Goal: Obtain resource: Download file/media

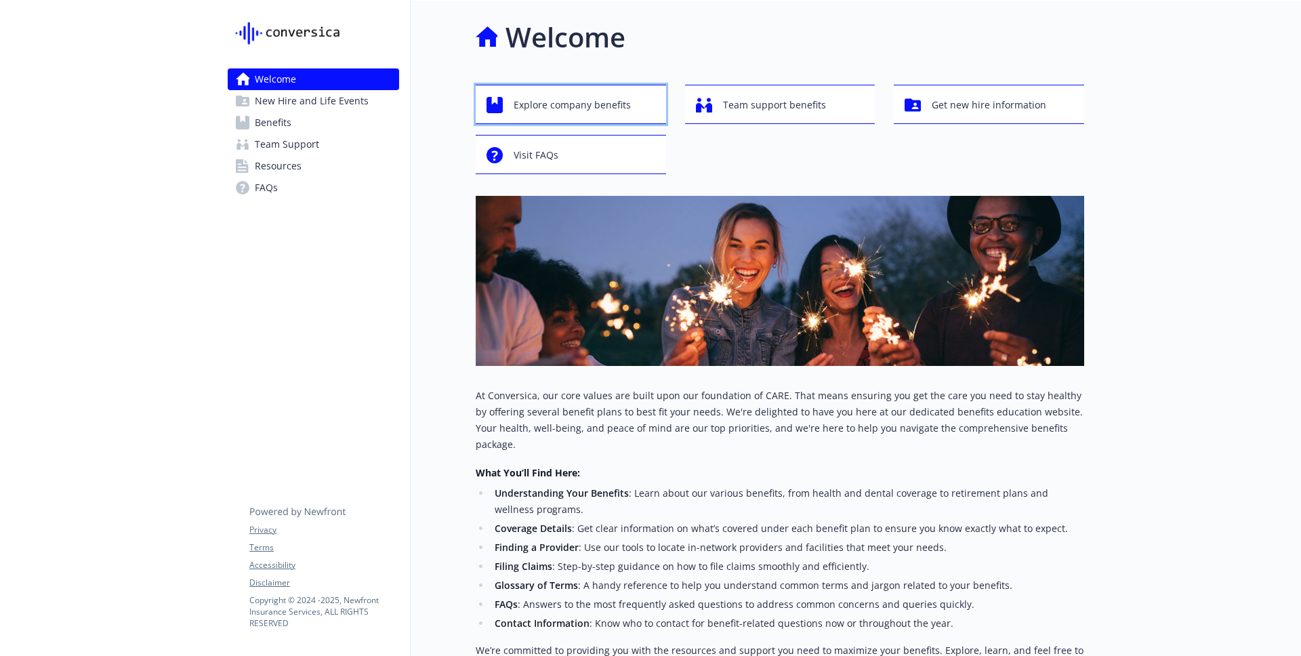
click at [577, 112] on span "Explore company benefits" at bounding box center [572, 105] width 117 height 26
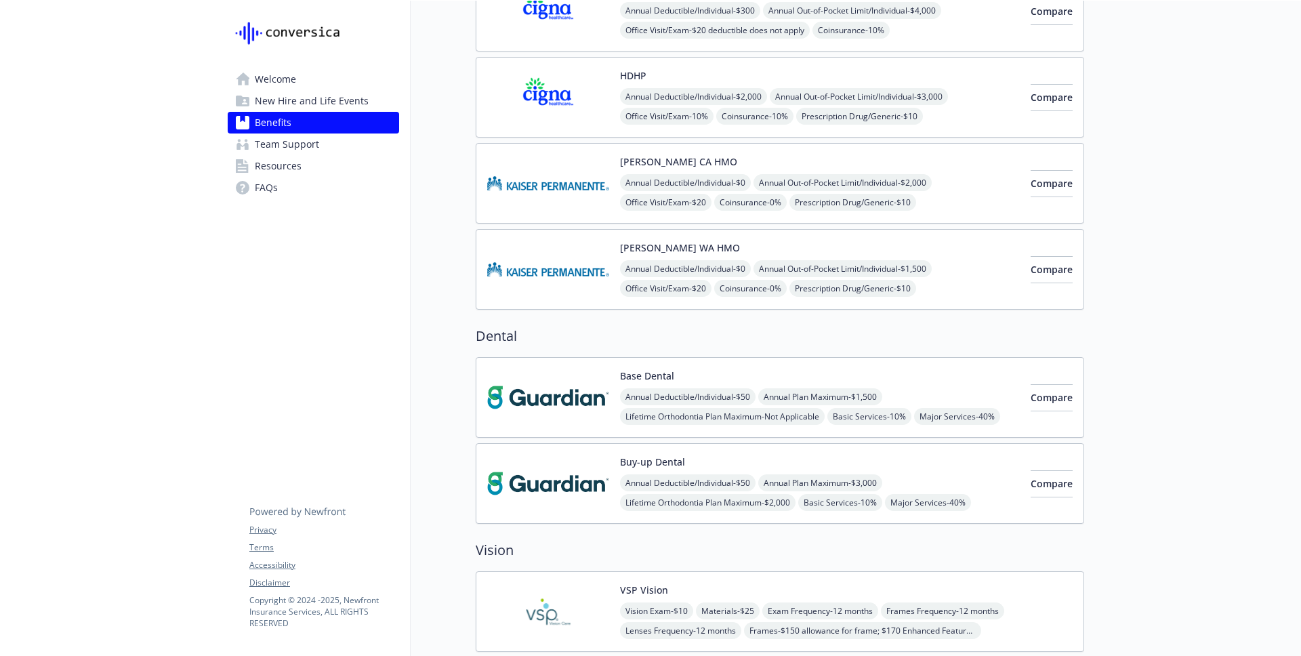
scroll to position [180, 0]
click at [569, 388] on img at bounding box center [548, 397] width 122 height 58
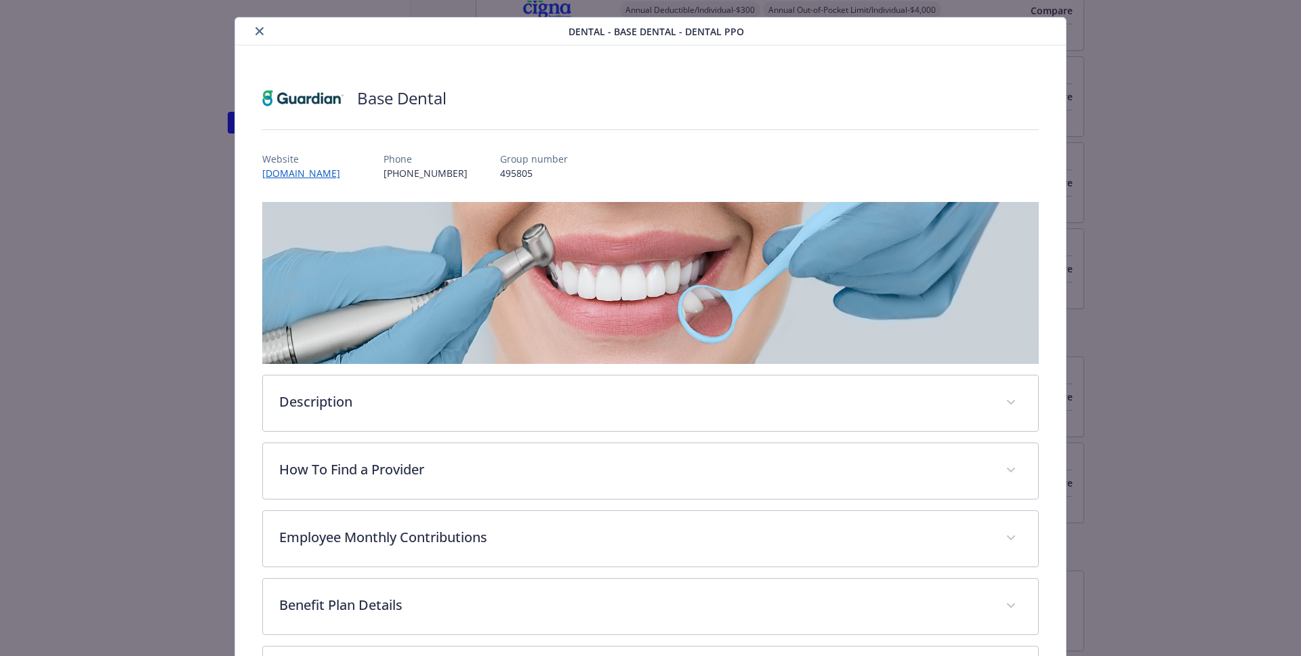
scroll to position [28, 0]
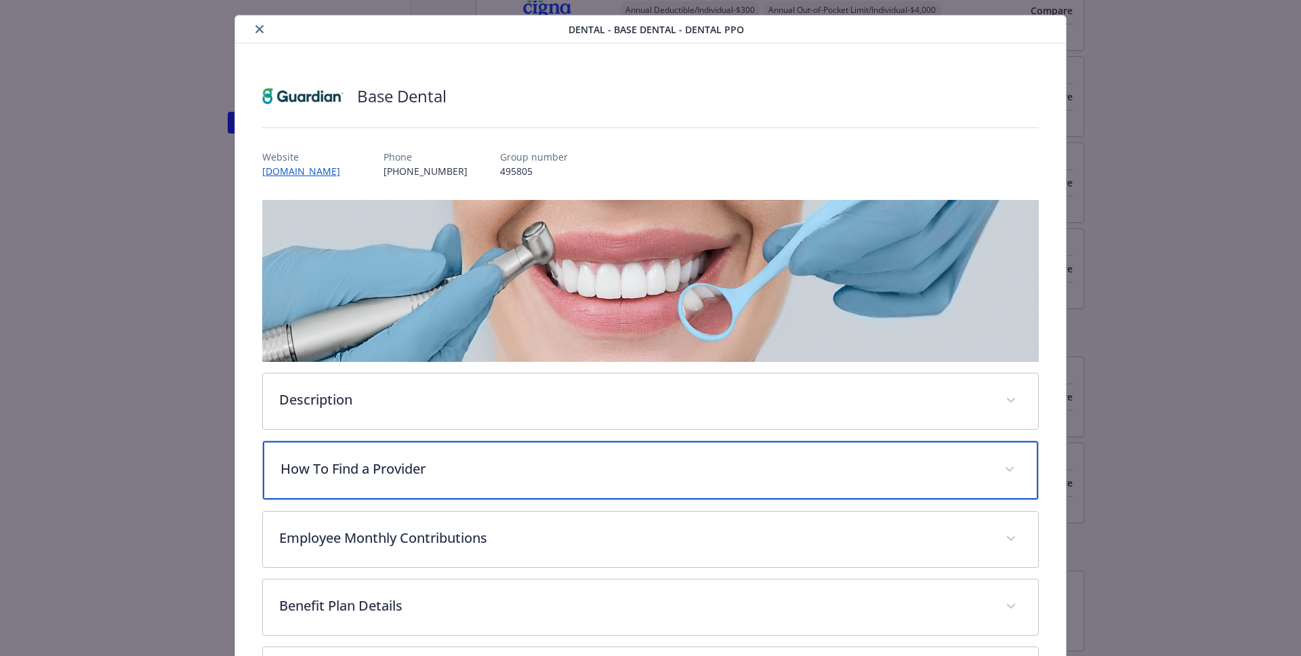
click at [466, 466] on p "How To Find a Provider" at bounding box center [635, 469] width 708 height 20
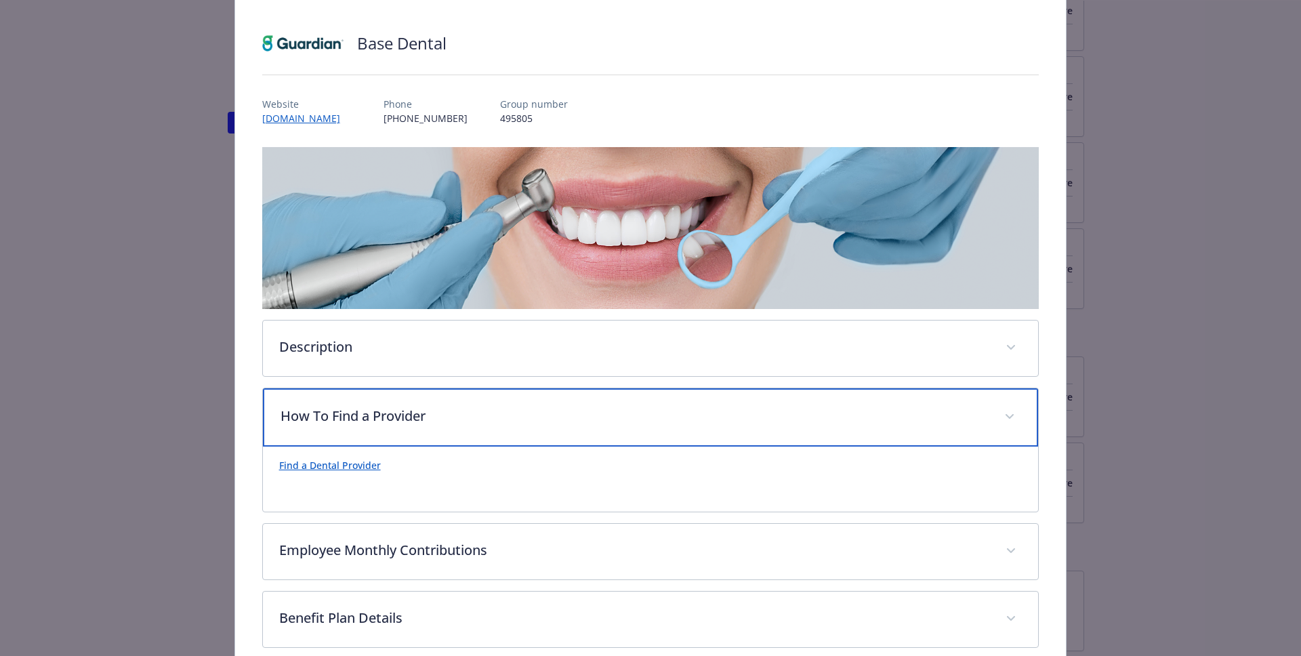
scroll to position [94, 0]
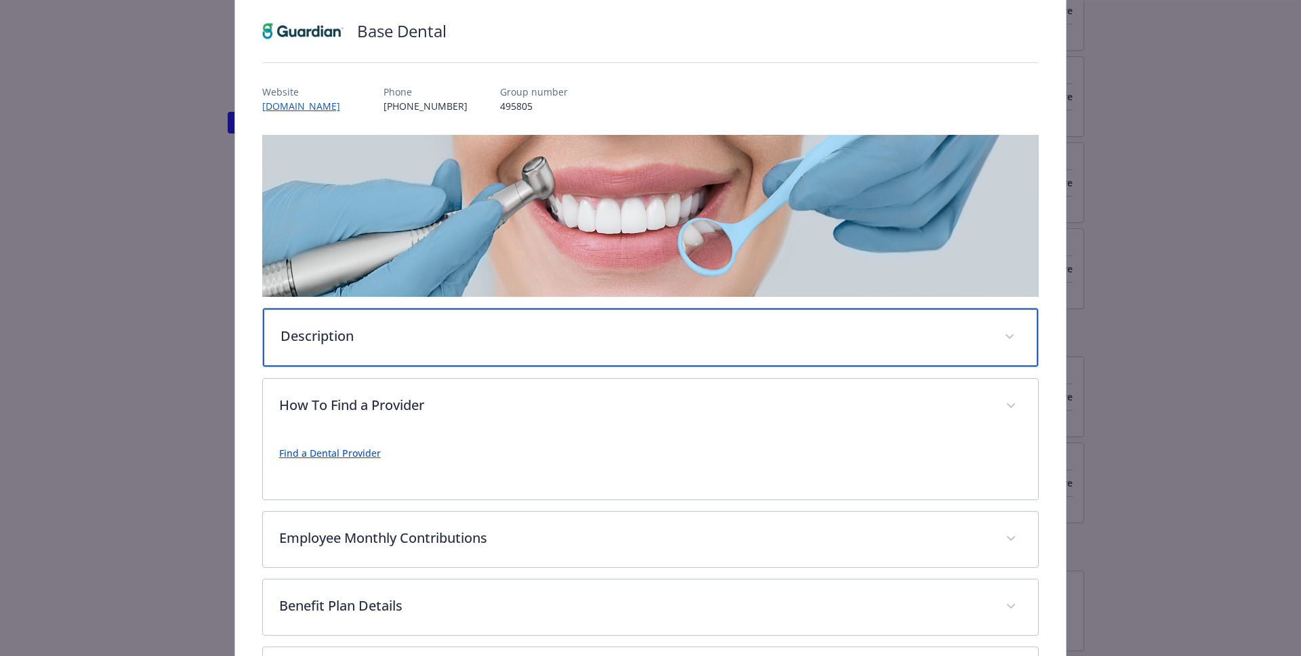
click at [357, 341] on p "Description" at bounding box center [635, 336] width 708 height 20
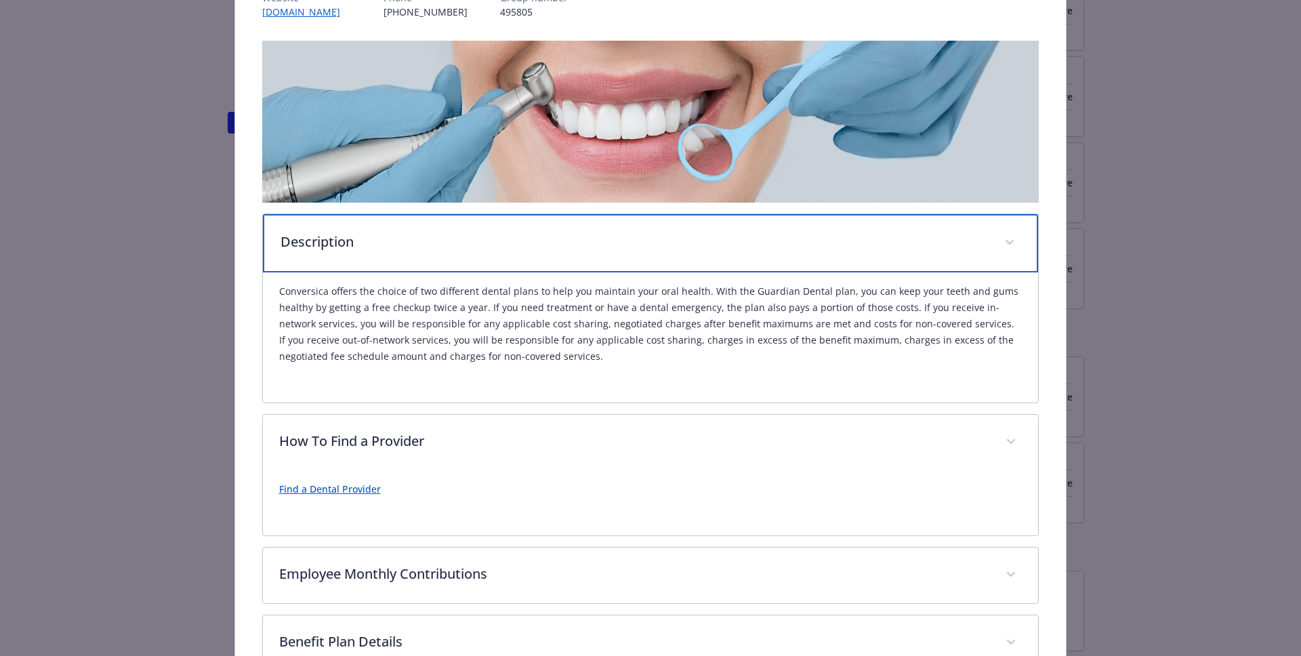
scroll to position [188, 0]
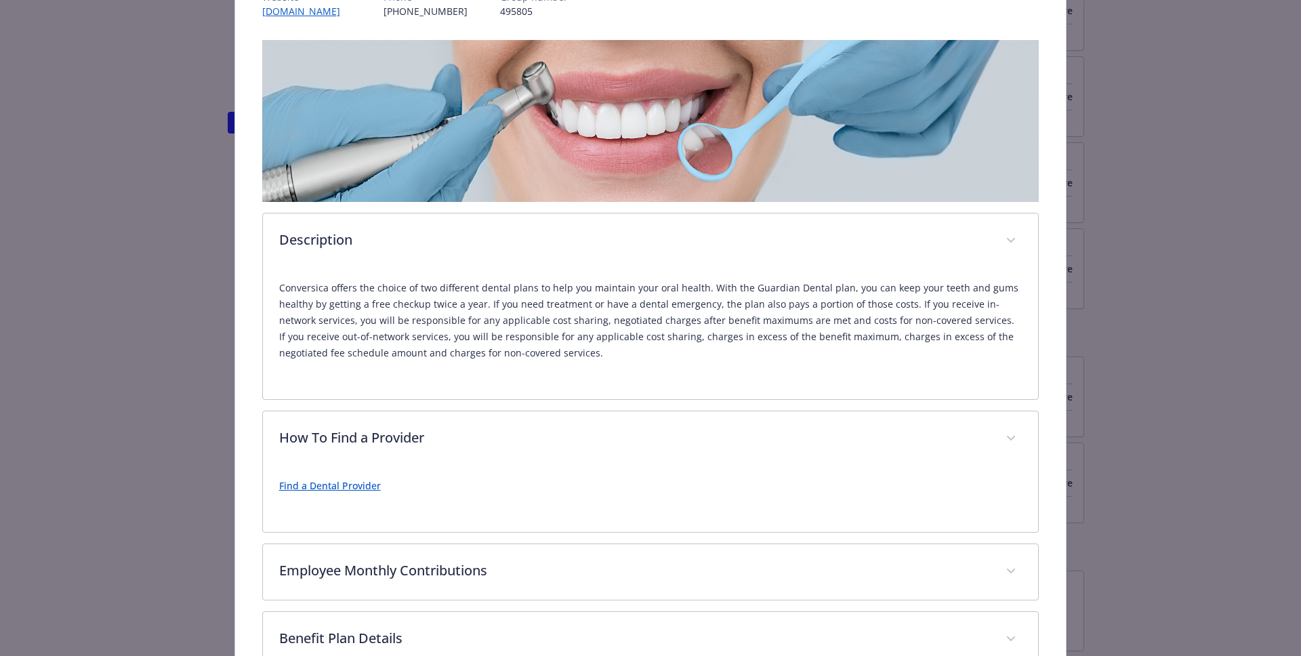
click at [341, 490] on link "Find a Dental Provider" at bounding box center [330, 485] width 102 height 13
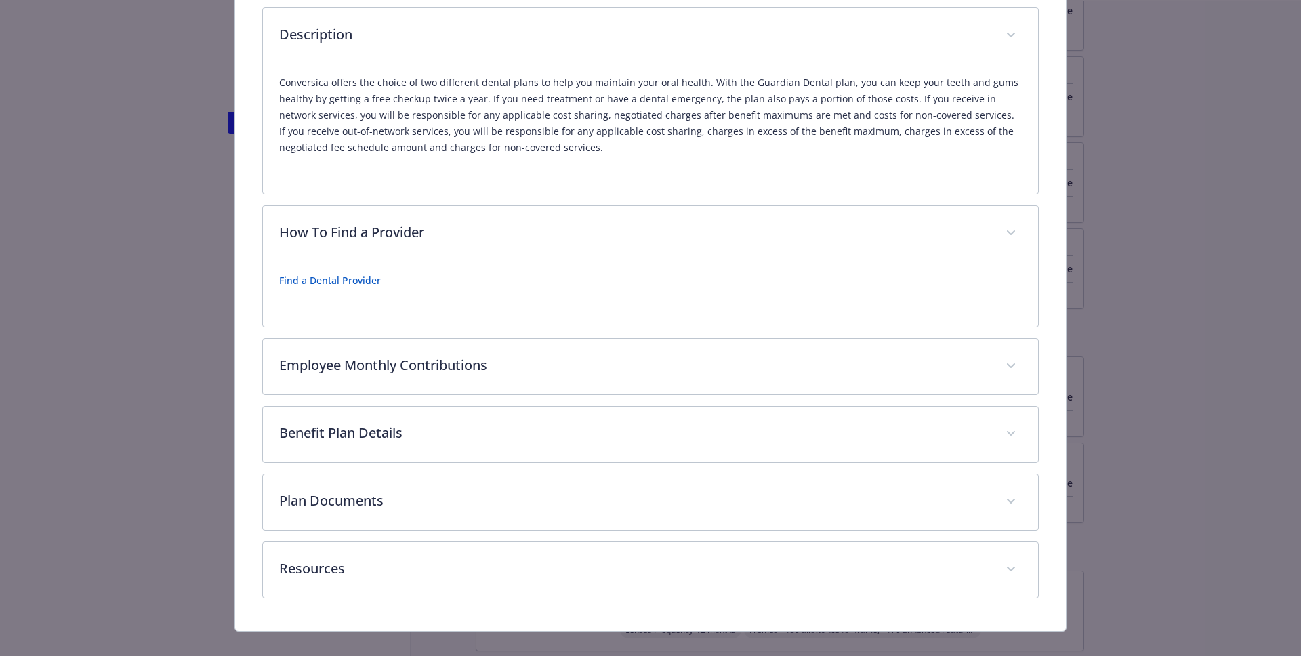
scroll to position [394, 0]
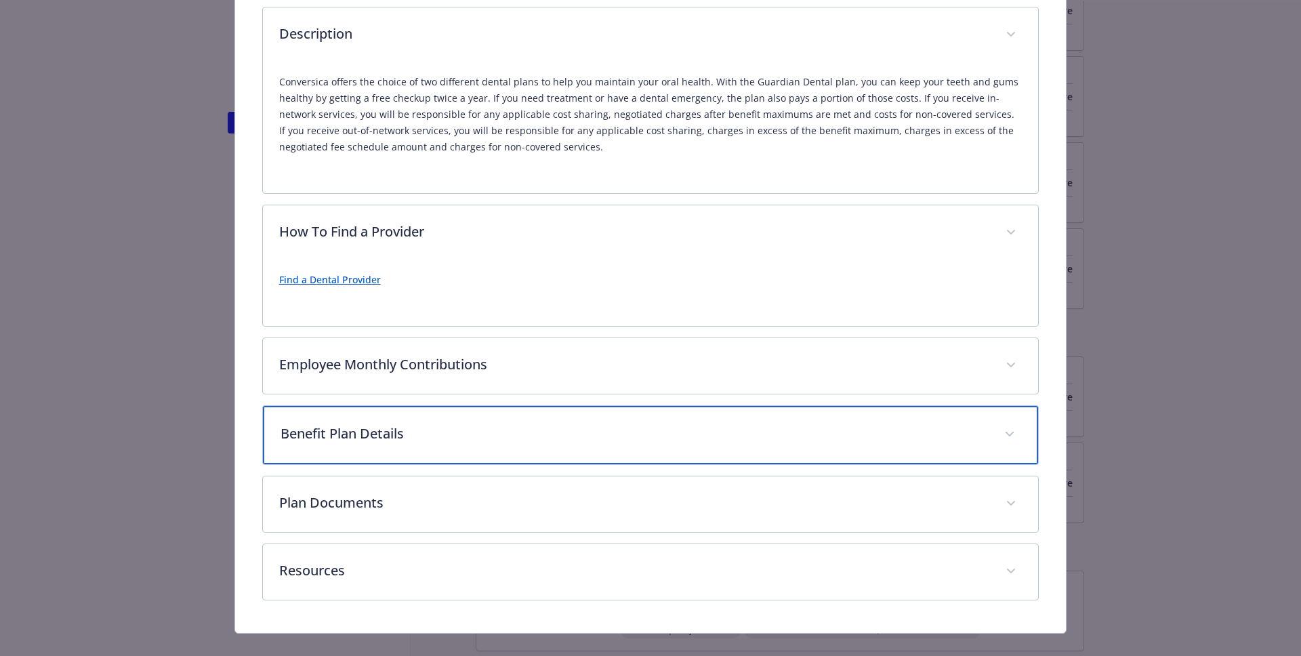
click at [376, 426] on p "Benefit Plan Details" at bounding box center [635, 434] width 708 height 20
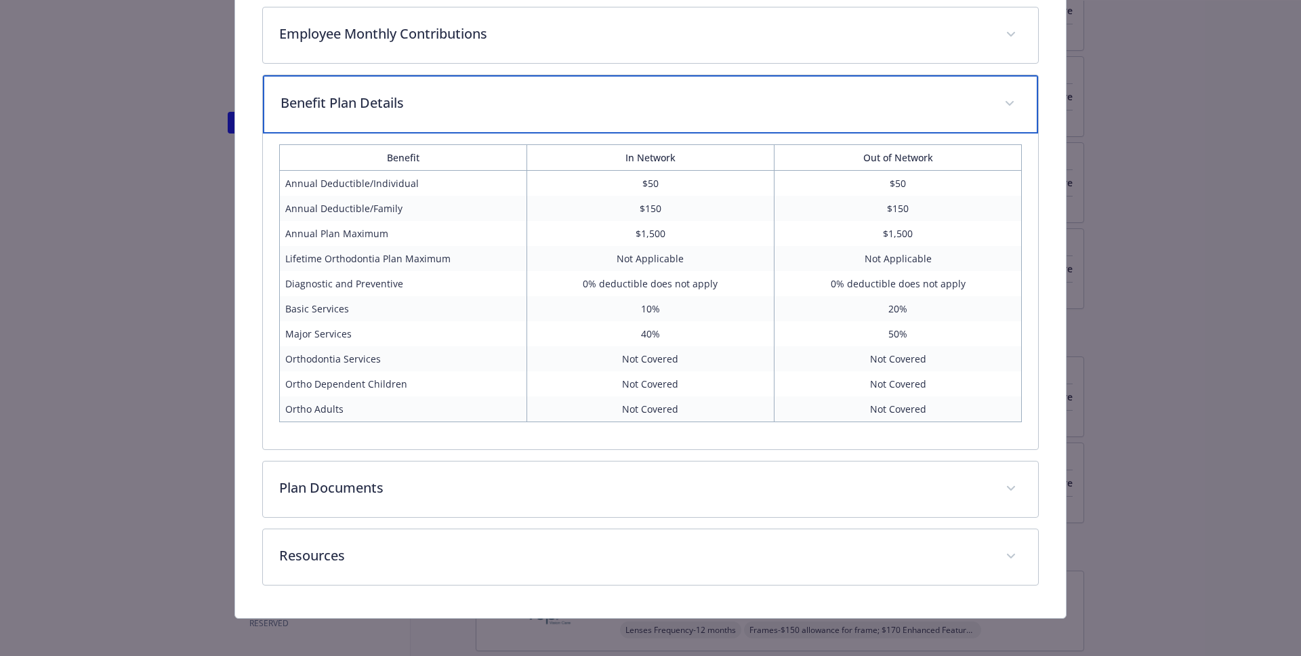
scroll to position [730, 0]
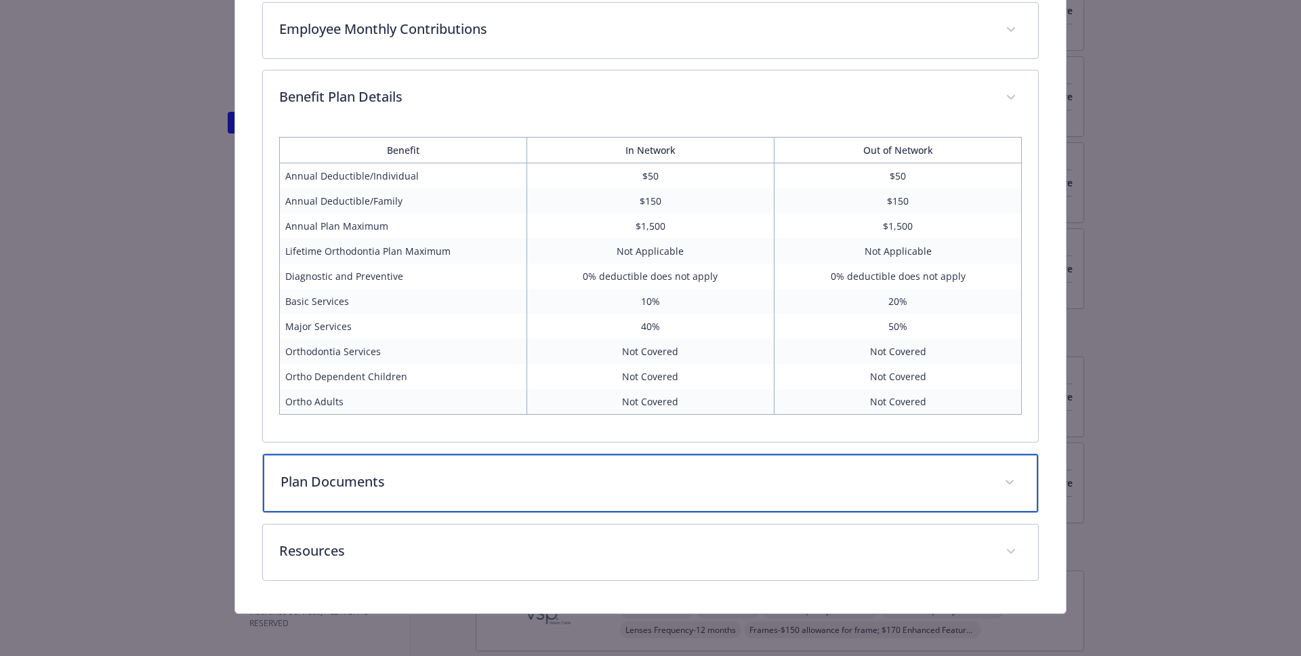
click at [456, 484] on p "Plan Documents" at bounding box center [635, 482] width 708 height 20
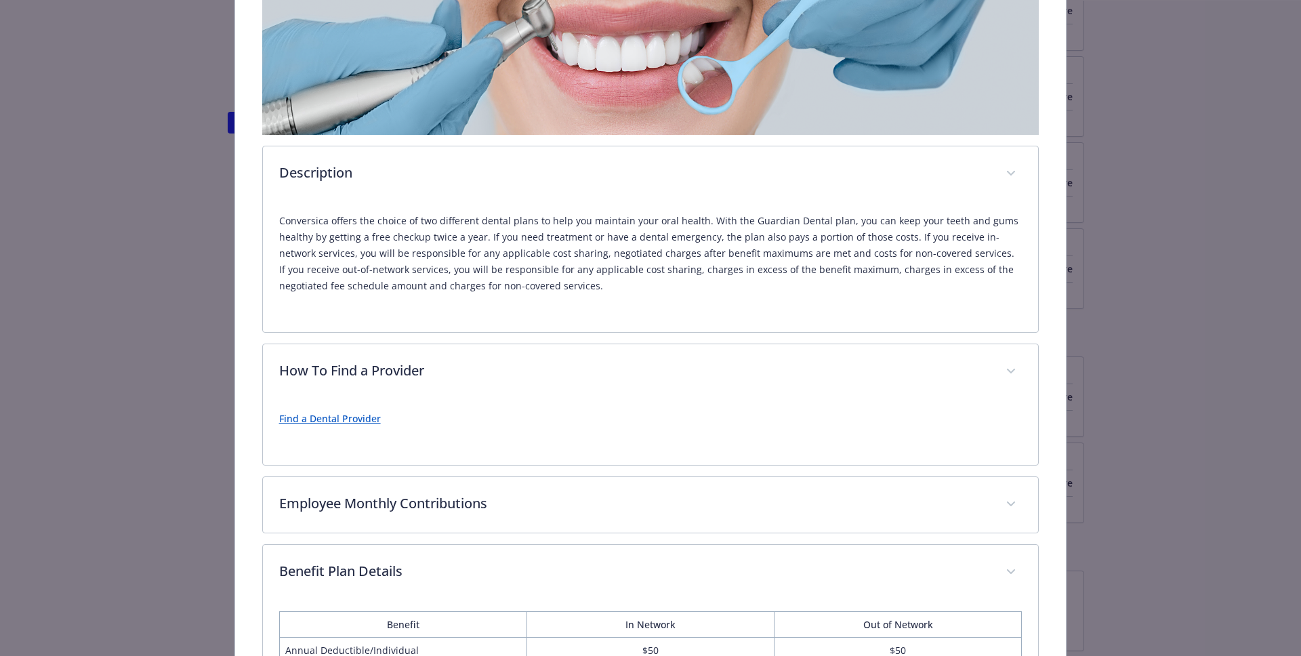
scroll to position [0, 0]
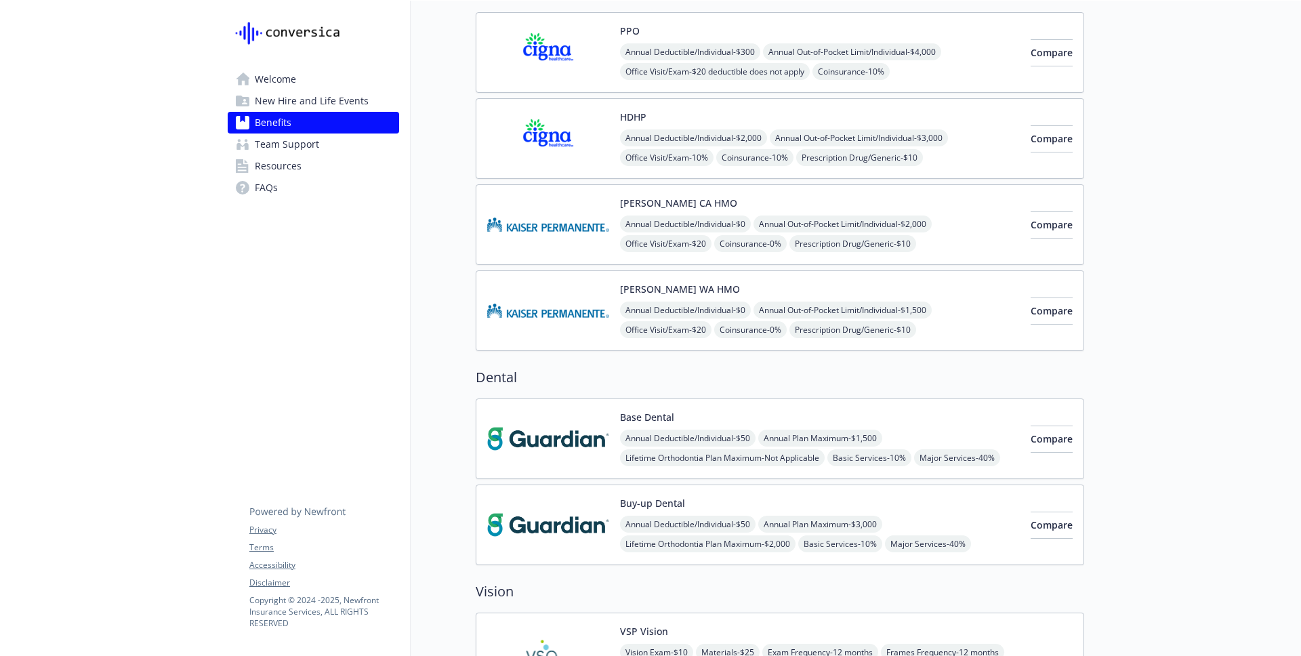
scroll to position [201, 0]
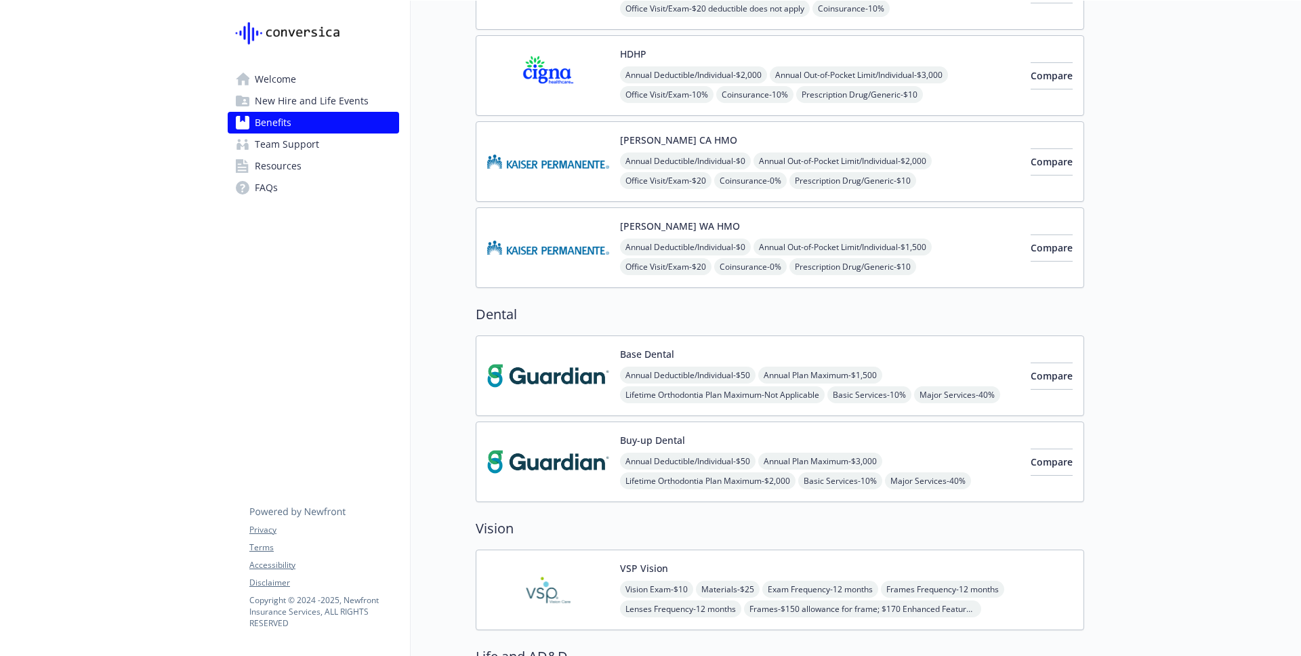
click at [546, 357] on img at bounding box center [548, 376] width 122 height 58
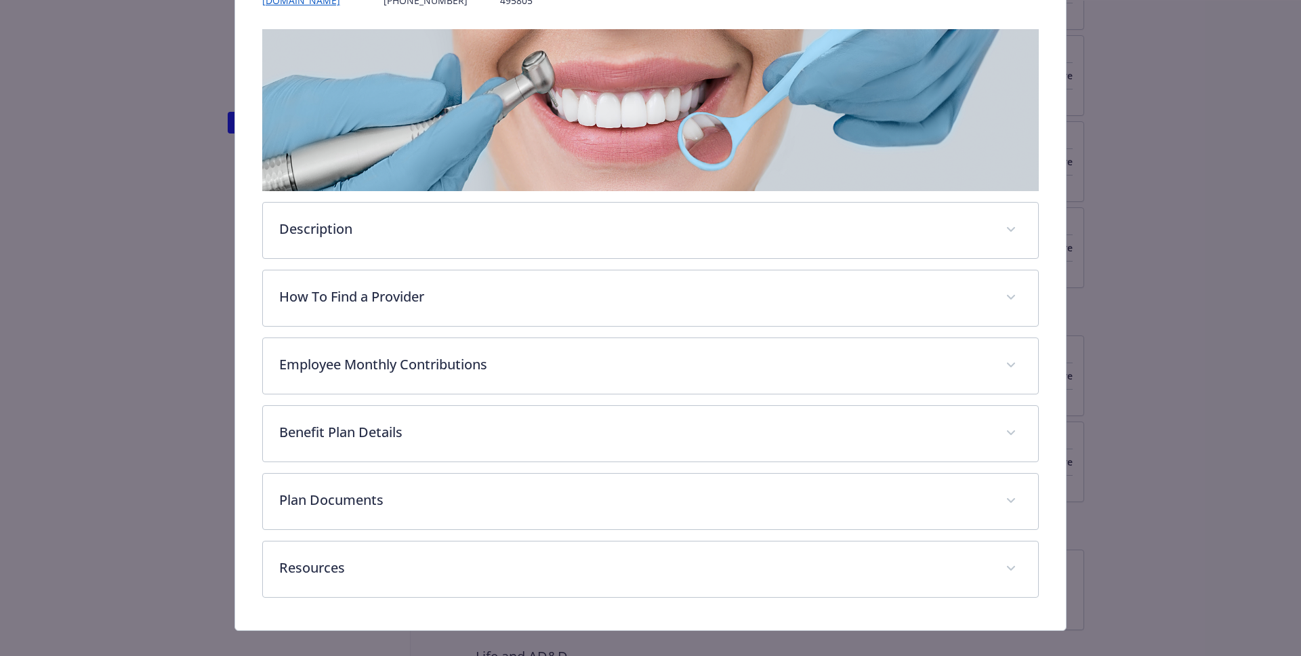
scroll to position [216, 0]
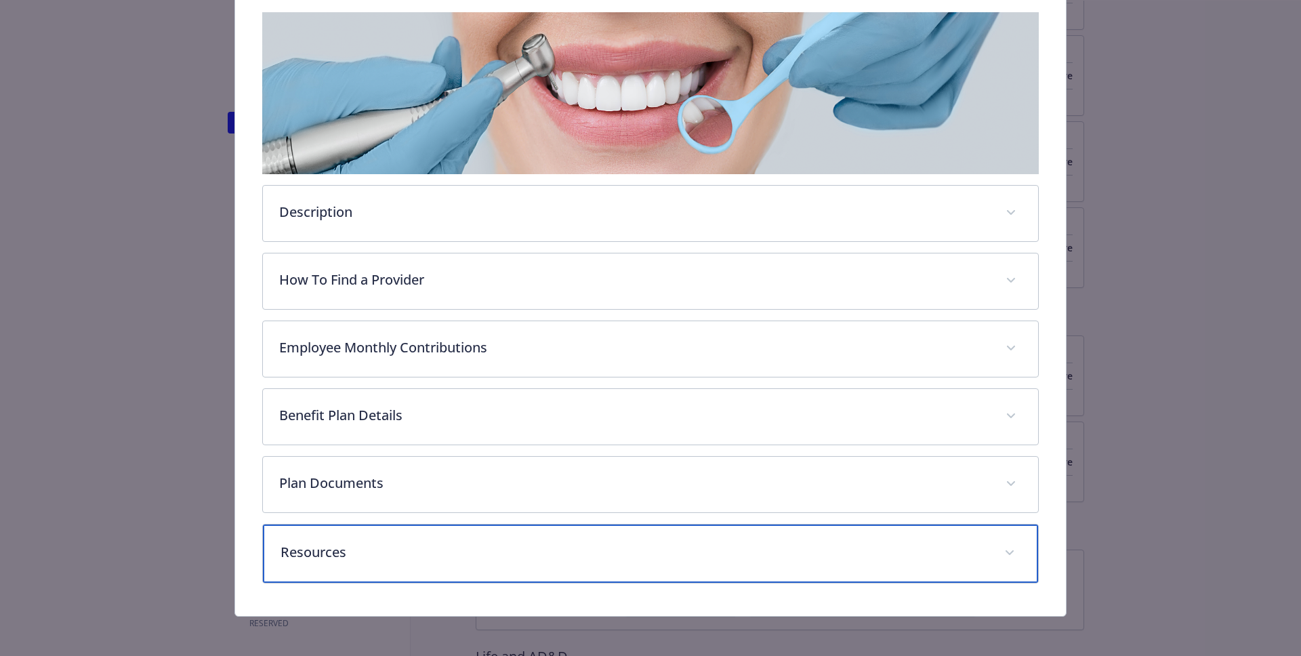
click at [510, 554] on p "Resources" at bounding box center [635, 552] width 708 height 20
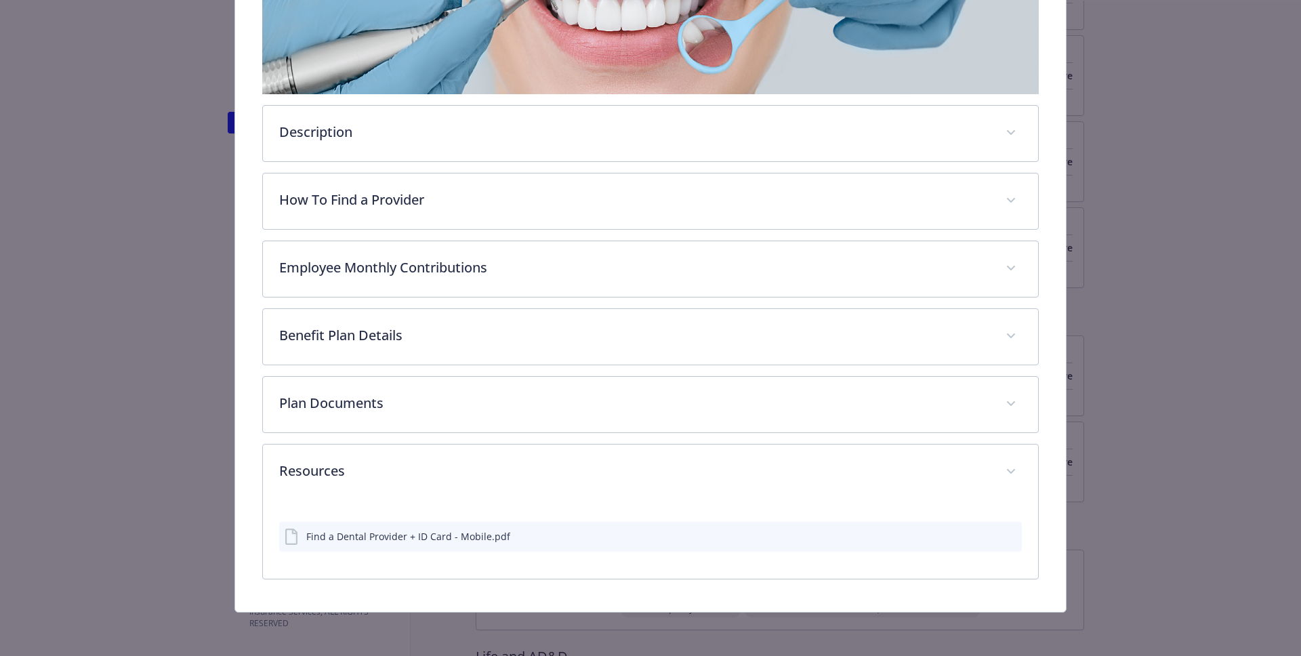
scroll to position [295, 0]
click at [983, 535] on icon "download file" at bounding box center [987, 535] width 9 height 8
